Goal: Task Accomplishment & Management: Complete application form

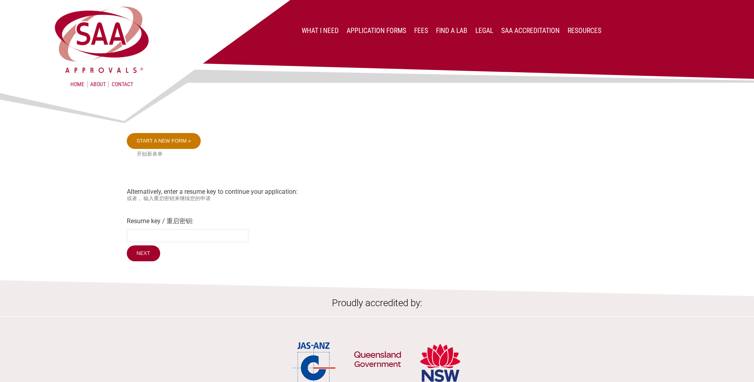
click at [178, 140] on link "Start a new form »" at bounding box center [164, 141] width 74 height 16
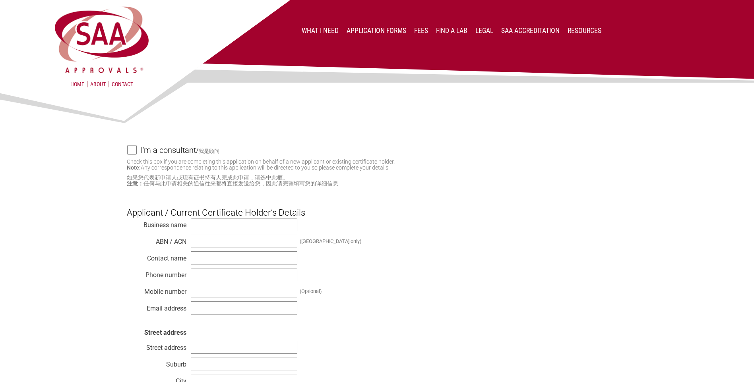
click at [217, 226] on input "text" at bounding box center [244, 224] width 107 height 13
type input "Pellenc [GEOGRAPHIC_DATA]"
type input "[PERSON_NAME]"
type input "0407716659"
type input "[DOMAIN_NAME][EMAIL_ADDRESS][DOMAIN_NAME]"
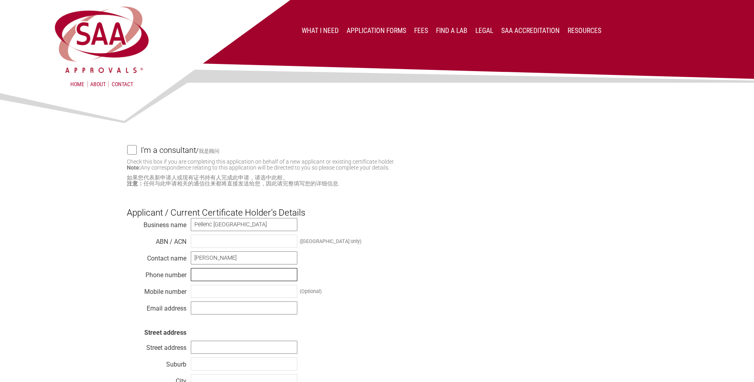
type input "[STREET_ADDRESS]"
type input "[GEOGRAPHIC_DATA]"
type input "SA"
type input "5010"
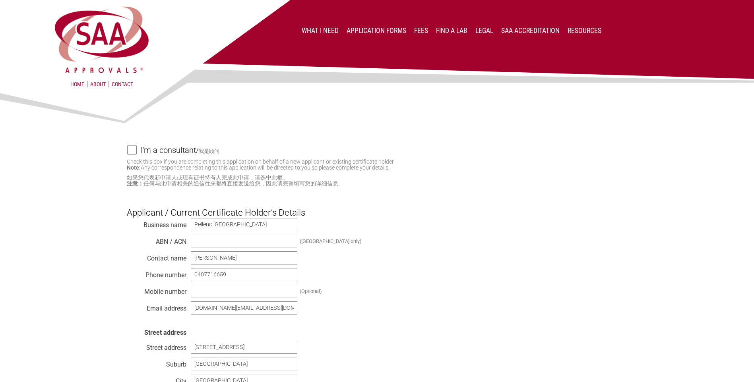
select select "[GEOGRAPHIC_DATA]"
click at [227, 244] on input "text" at bounding box center [244, 241] width 107 height 13
type input "14054369032"
drag, startPoint x: 240, startPoint y: 262, endPoint x: 179, endPoint y: 253, distance: 61.8
click at [179, 253] on div "Business name Pellenc [GEOGRAPHIC_DATA] ABN / ACN 14054369032 ([GEOGRAPHIC_DATA…" at bounding box center [377, 329] width 501 height 223
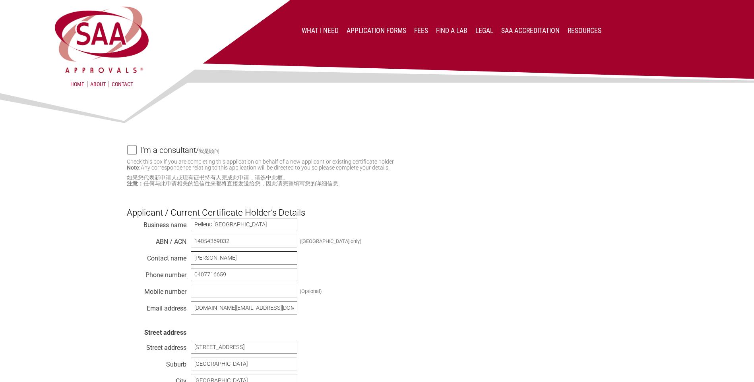
type input "[PERSON_NAME]"
drag, startPoint x: 237, startPoint y: 276, endPoint x: 181, endPoint y: 270, distance: 56.8
click at [181, 270] on div "Business name Pellenc [GEOGRAPHIC_DATA] ABN / ACN 14054369032 ([GEOGRAPHIC_DATA…" at bounding box center [377, 329] width 501 height 223
type input "[PHONE_NUMBER]"
click at [222, 294] on input "text" at bounding box center [244, 291] width 107 height 13
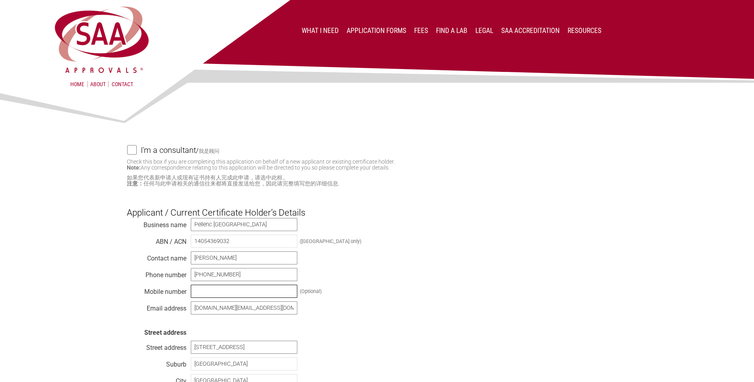
type input "0418825812"
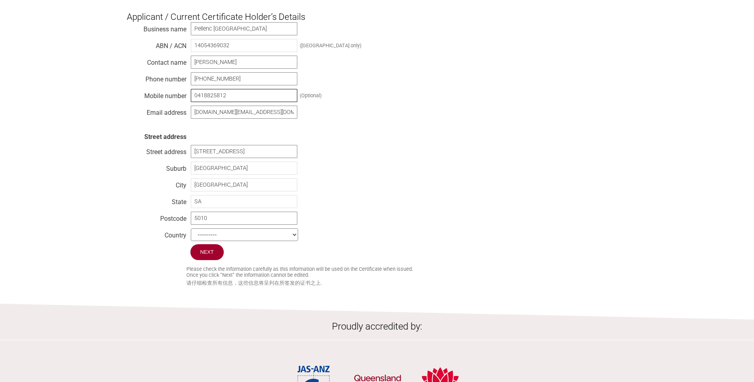
scroll to position [199, 0]
